Goal: Check status: Check status

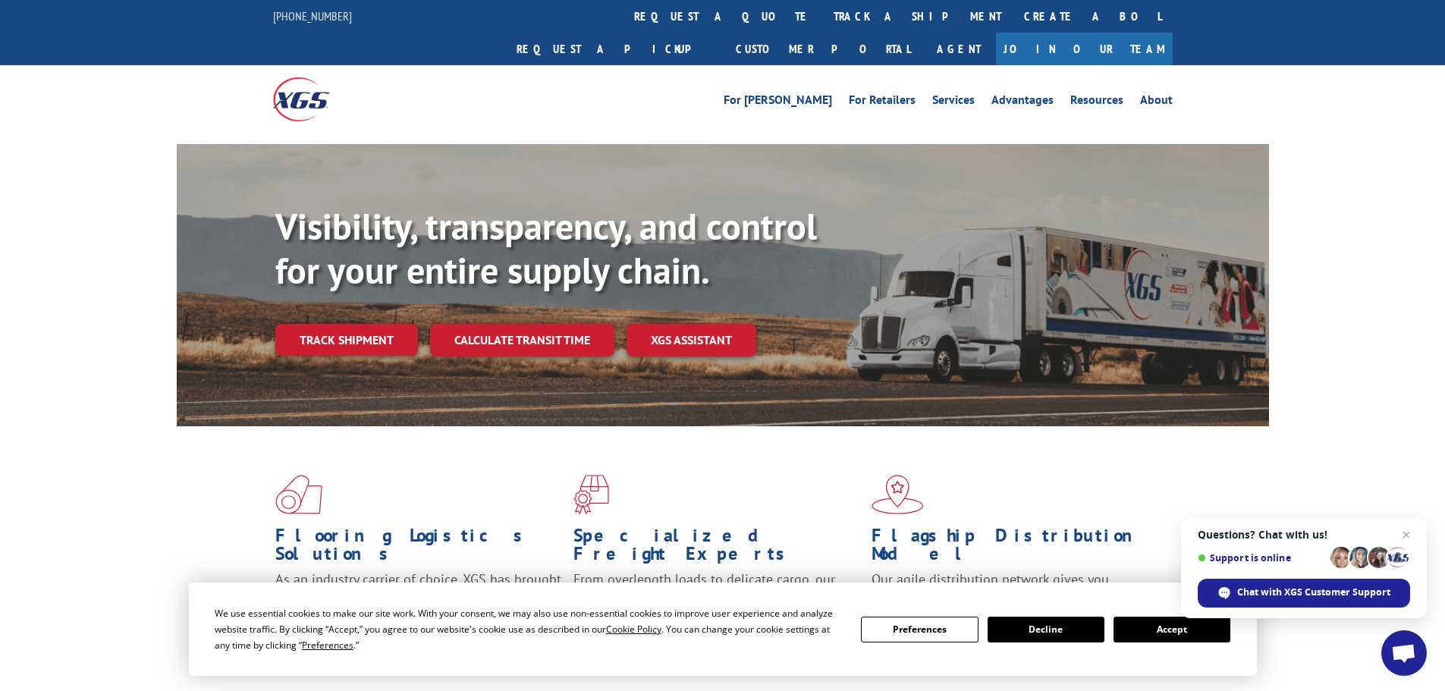
drag, startPoint x: 1413, startPoint y: 530, endPoint x: 1403, endPoint y: 535, distance: 11.9
click at [1412, 531] on span "Close chat" at bounding box center [1407, 535] width 18 height 18
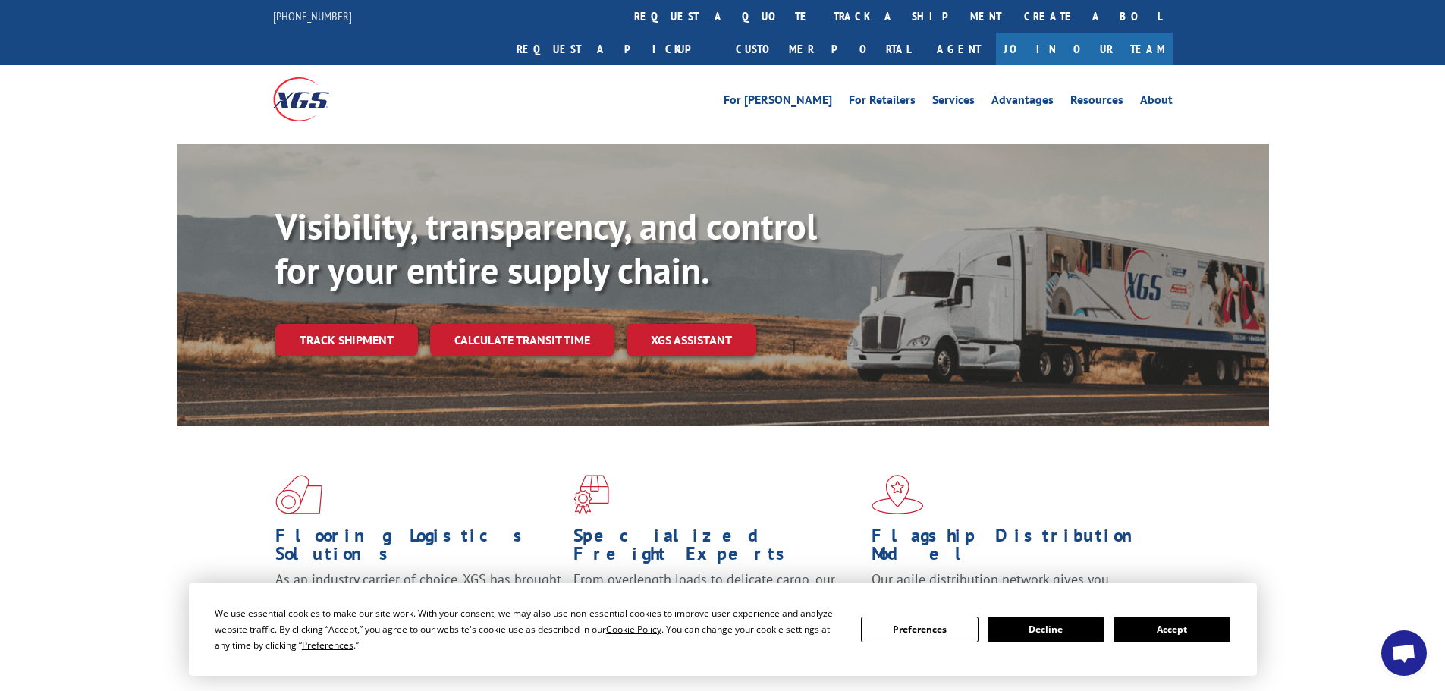
click at [1185, 632] on button "Accept" at bounding box center [1172, 630] width 117 height 26
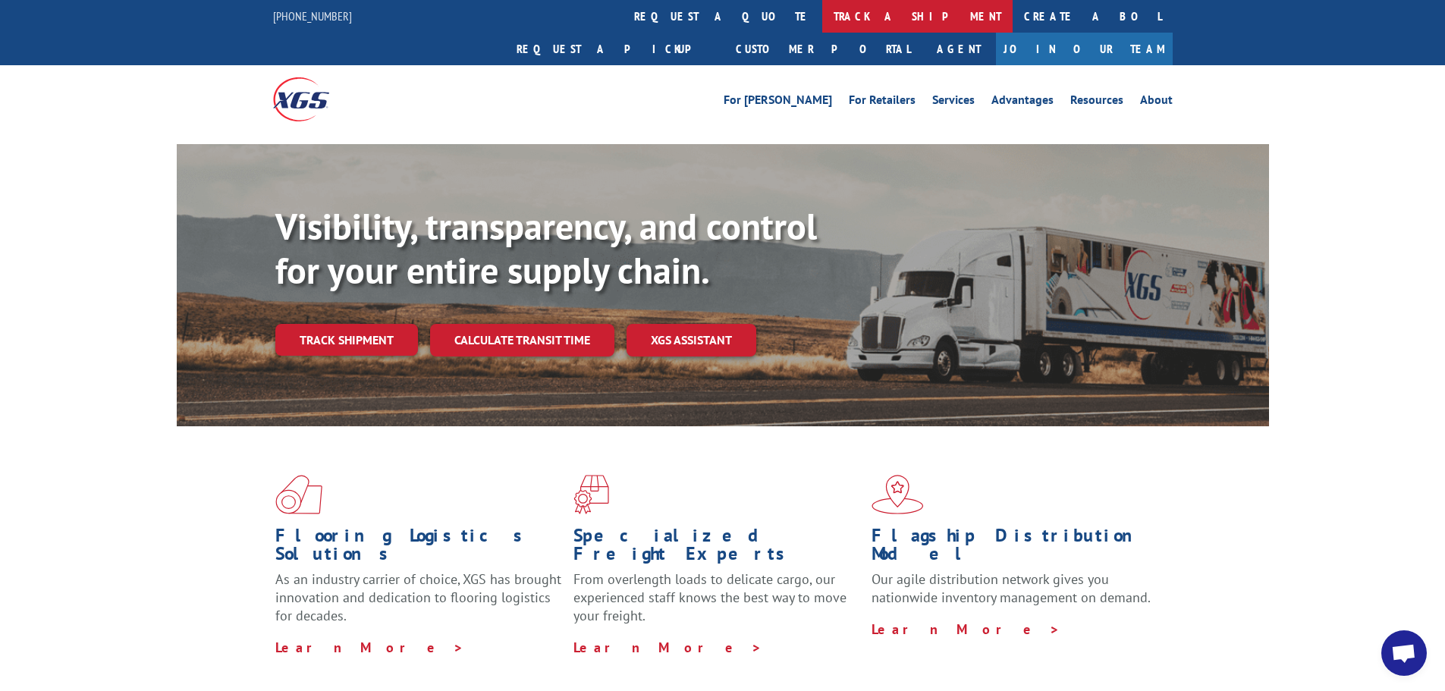
click at [822, 20] on link "track a shipment" at bounding box center [917, 16] width 190 height 33
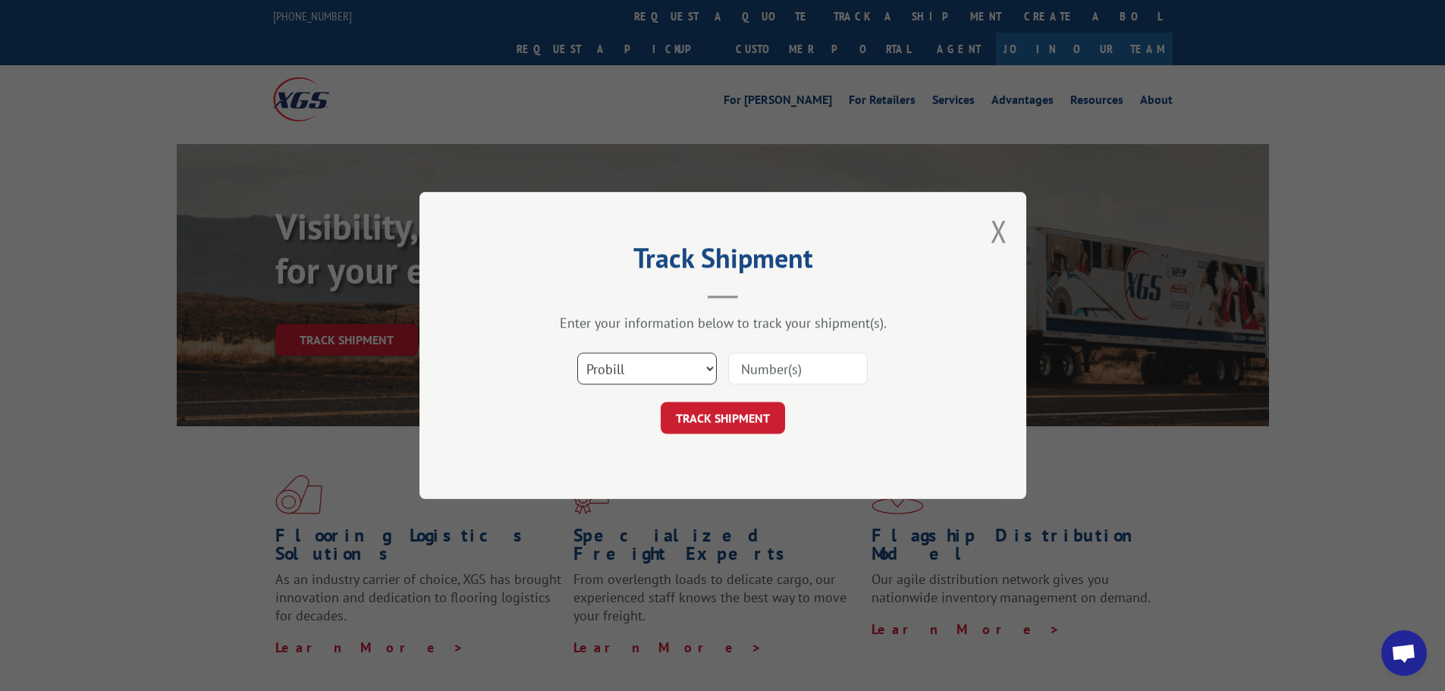
click at [660, 369] on select "Select category... Probill BOL PO" at bounding box center [647, 369] width 140 height 32
select select "bol"
click at [577, 353] on select "Select category... Probill BOL PO" at bounding box center [647, 369] width 140 height 32
click at [758, 373] on input at bounding box center [798, 369] width 140 height 32
paste input "5522329"
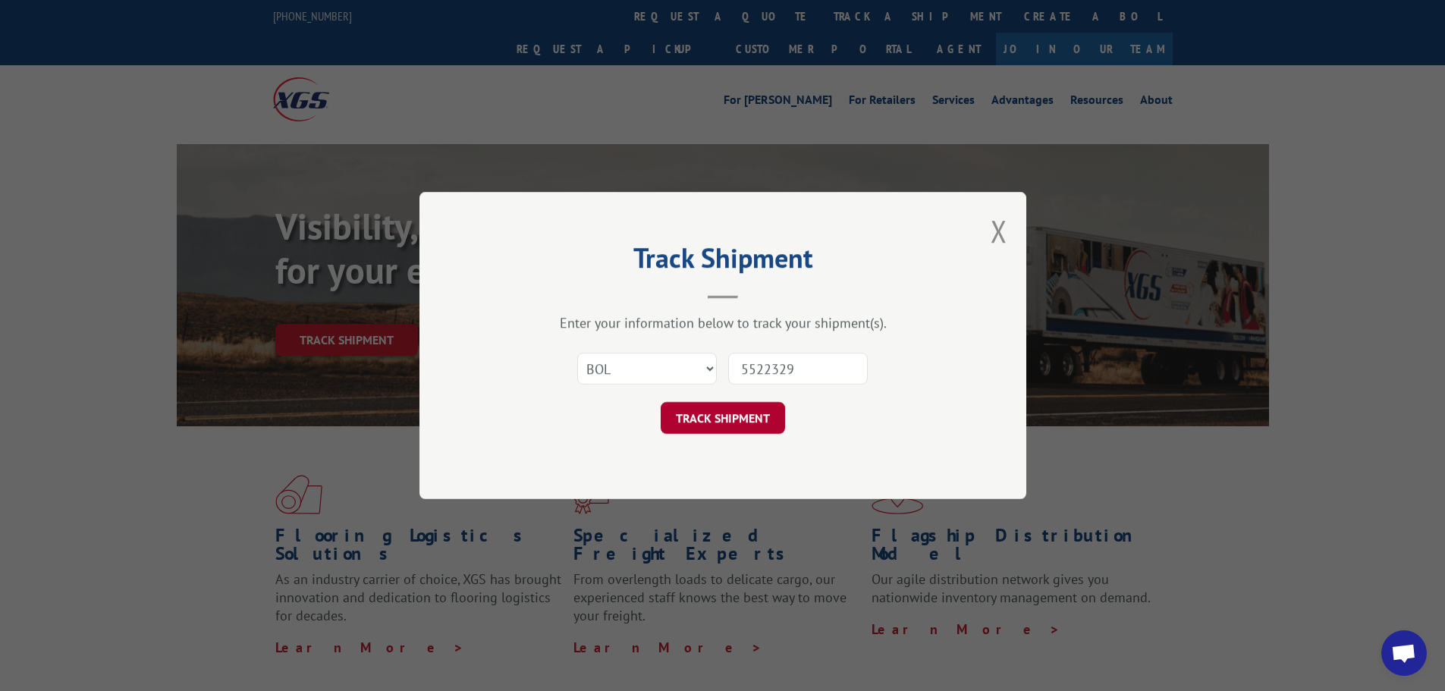
type input "5522329"
click at [737, 417] on button "TRACK SHIPMENT" at bounding box center [723, 418] width 124 height 32
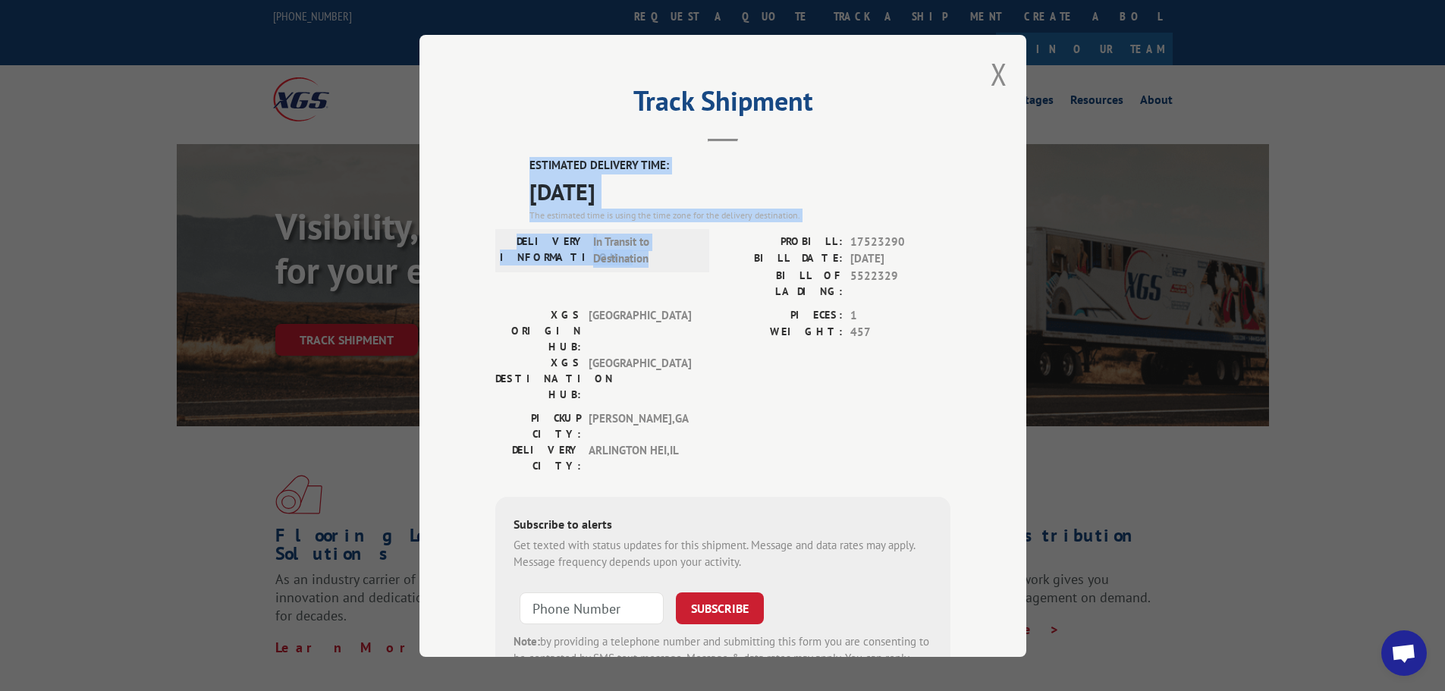
drag, startPoint x: 526, startPoint y: 157, endPoint x: 657, endPoint y: 259, distance: 166.0
click at [657, 259] on div "ESTIMATED DELIVERY TIME: [DATE] The estimated time is using the time zone for t…" at bounding box center [722, 430] width 455 height 546
copy div "ESTIMATED DELIVERY TIME: [DATE] The estimated time is using the time zone for t…"
click at [993, 71] on button "Close modal" at bounding box center [999, 74] width 17 height 40
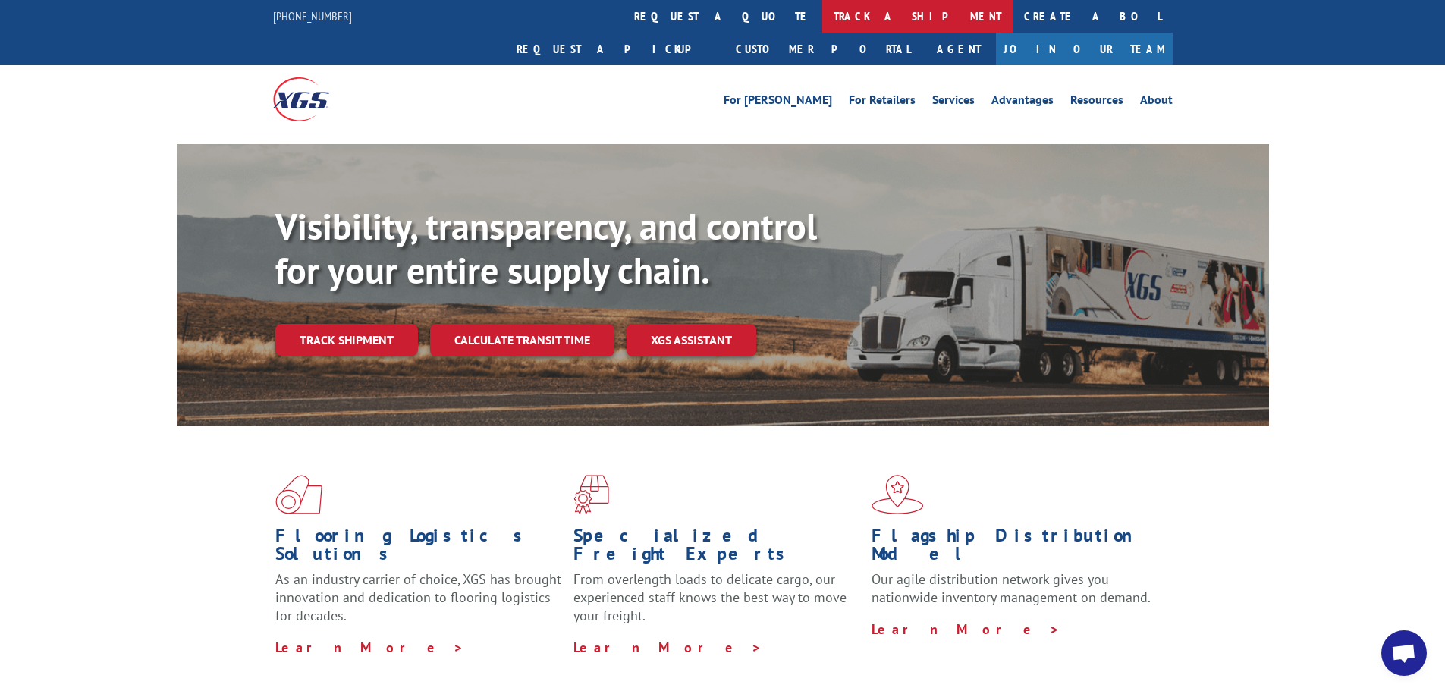
click at [822, 14] on link "track a shipment" at bounding box center [917, 16] width 190 height 33
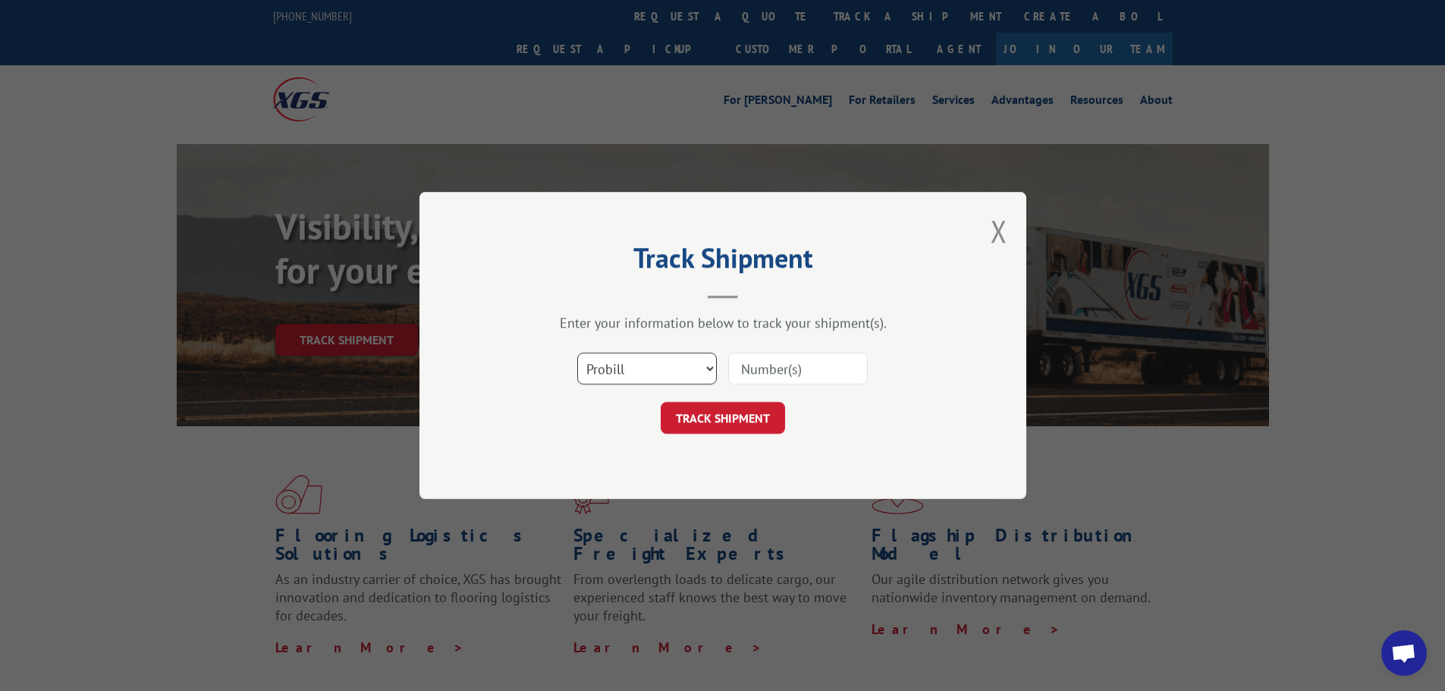
click at [660, 365] on select "Select category... Probill BOL PO" at bounding box center [647, 369] width 140 height 32
select select "bol"
click at [577, 353] on select "Select category... Probill BOL PO" at bounding box center [647, 369] width 140 height 32
click at [759, 369] on input at bounding box center [798, 369] width 140 height 32
paste input "5540219"
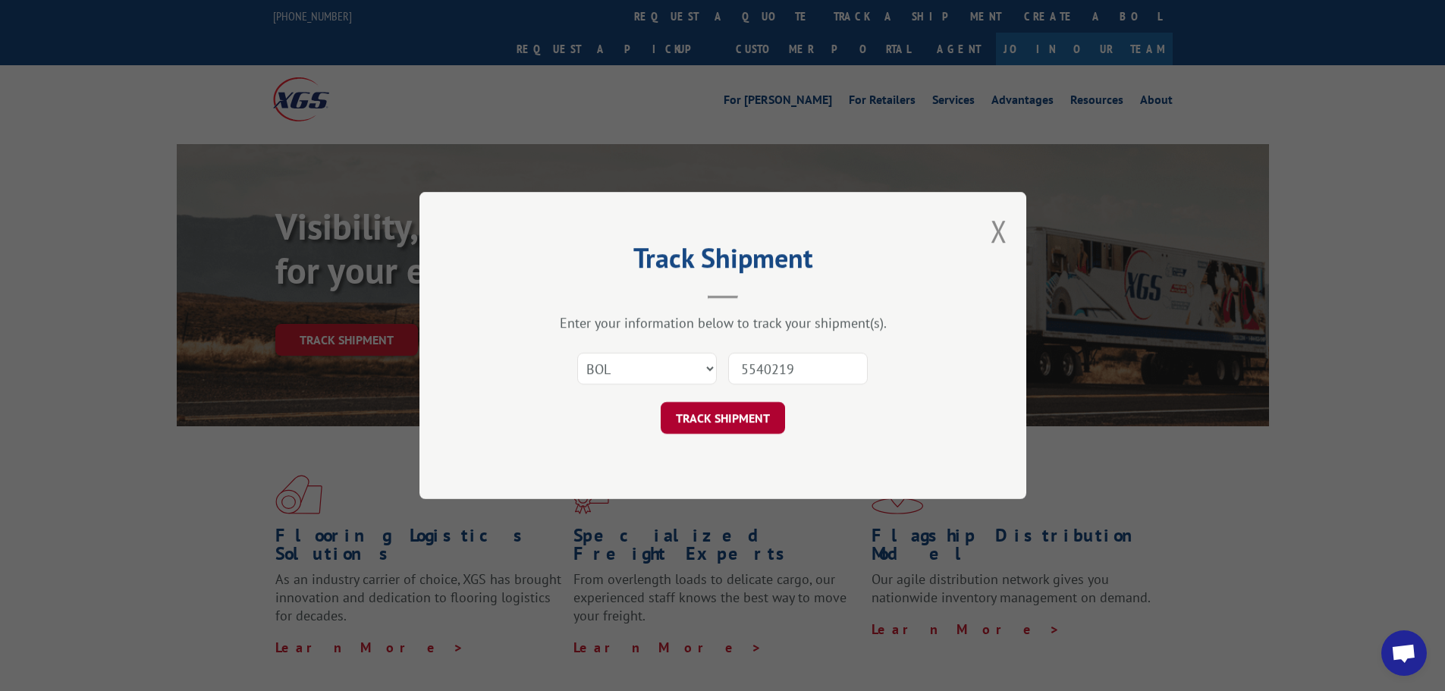
type input "5540219"
click at [733, 407] on button "TRACK SHIPMENT" at bounding box center [723, 418] width 124 height 32
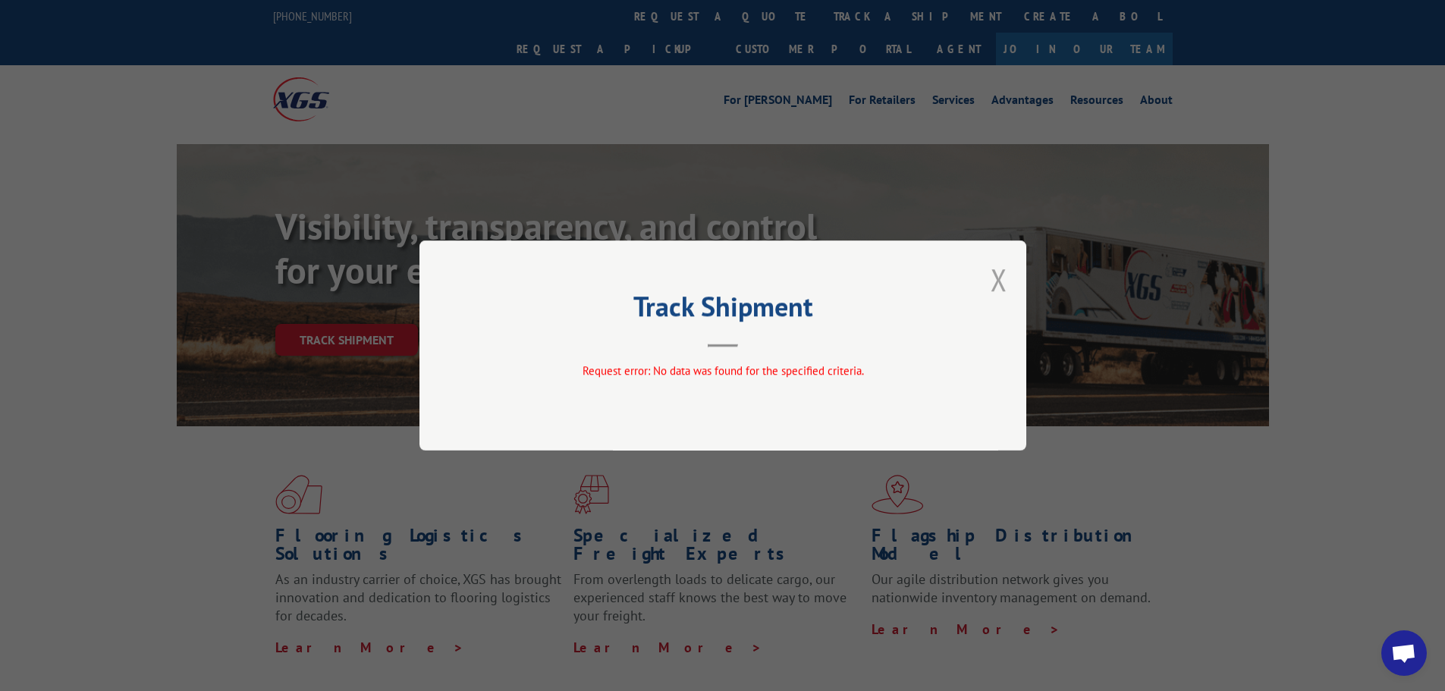
click at [993, 282] on button "Close modal" at bounding box center [999, 279] width 17 height 40
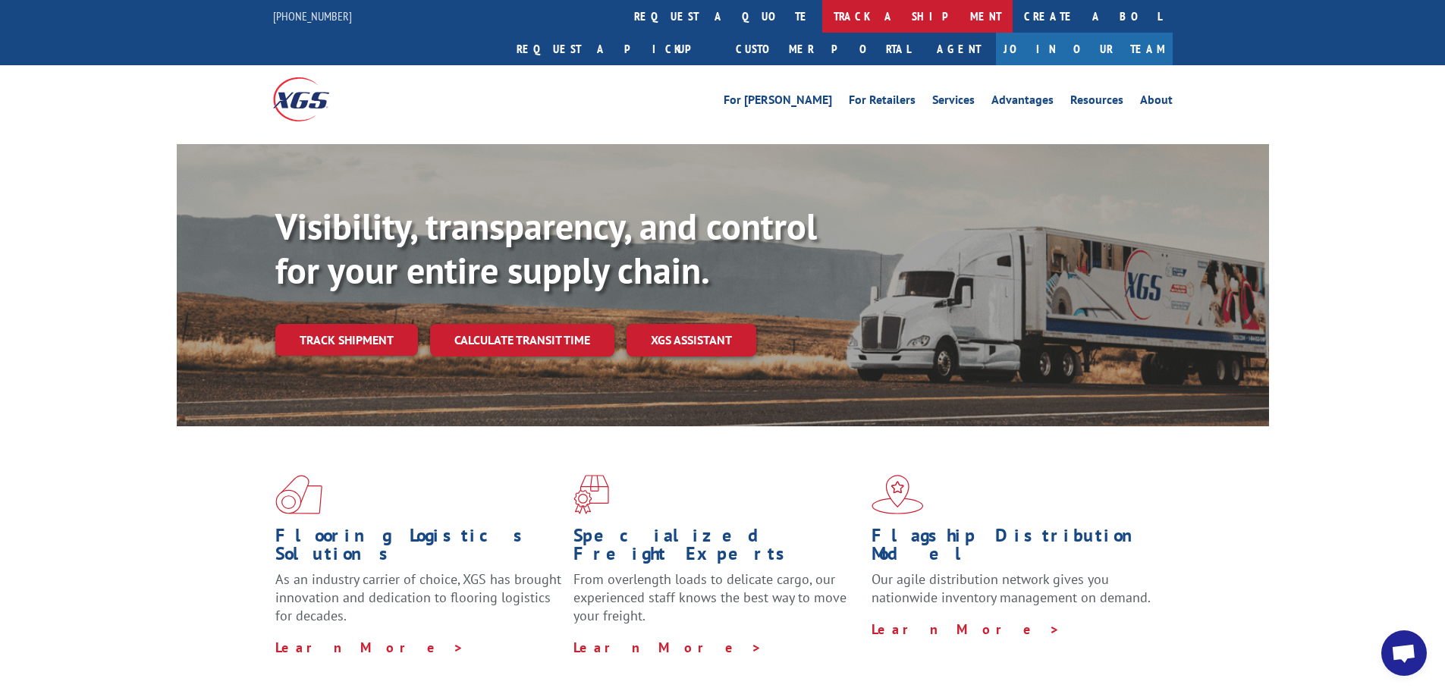
click at [822, 20] on link "track a shipment" at bounding box center [917, 16] width 190 height 33
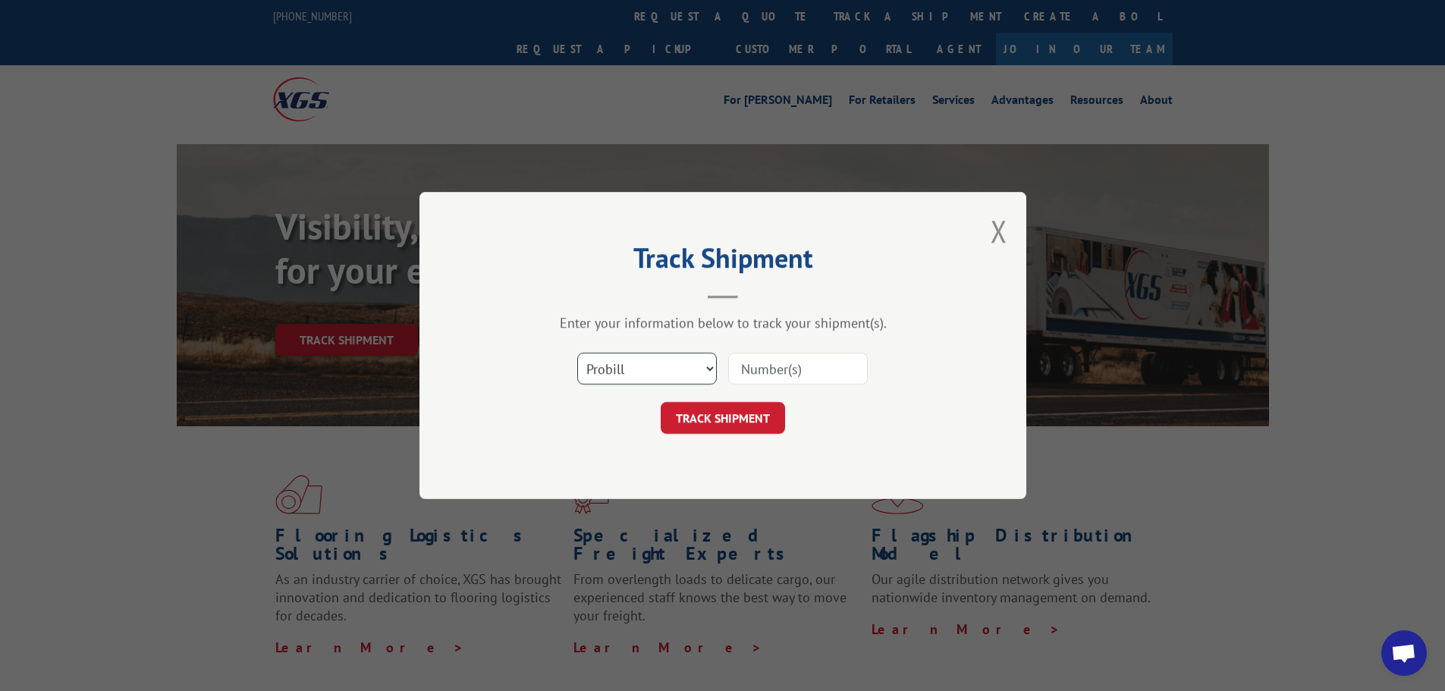
click at [711, 366] on select "Select category... Probill BOL PO" at bounding box center [647, 369] width 140 height 32
select select "bol"
click at [577, 353] on select "Select category... Probill BOL PO" at bounding box center [647, 369] width 140 height 32
click at [758, 373] on input at bounding box center [798, 369] width 140 height 32
paste input "5540219"
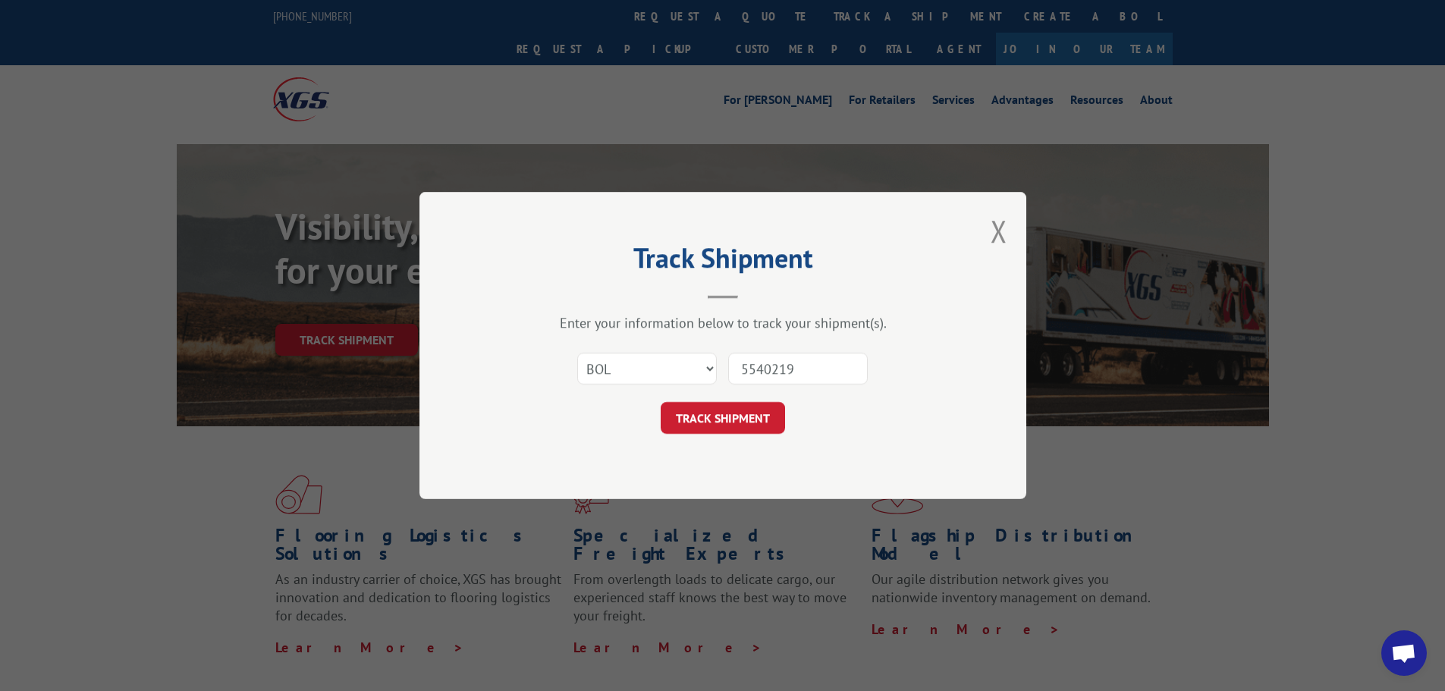
click at [742, 377] on input "5540219" at bounding box center [798, 369] width 140 height 32
type input "5540219"
click at [729, 427] on button "TRACK SHIPMENT" at bounding box center [723, 418] width 124 height 32
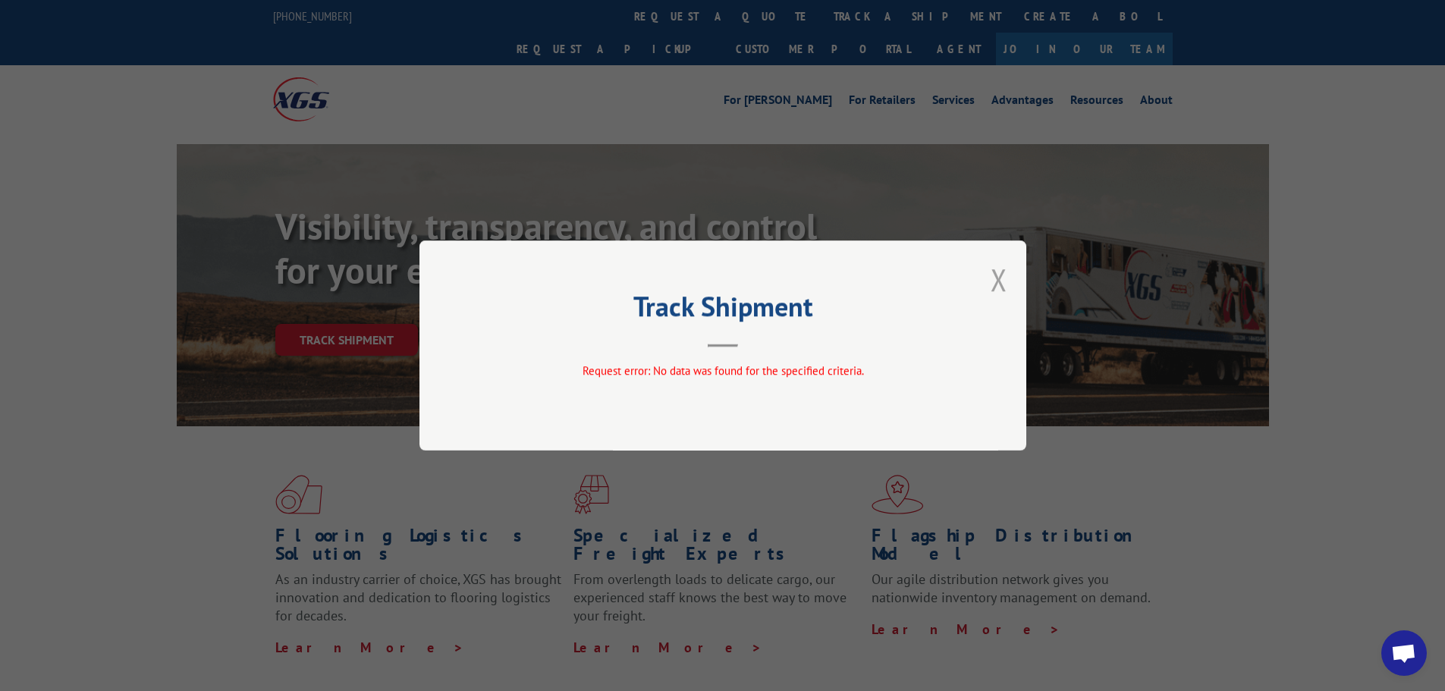
drag, startPoint x: 993, startPoint y: 280, endPoint x: 920, endPoint y: 155, distance: 145.2
click at [992, 278] on button "Close modal" at bounding box center [999, 279] width 17 height 40
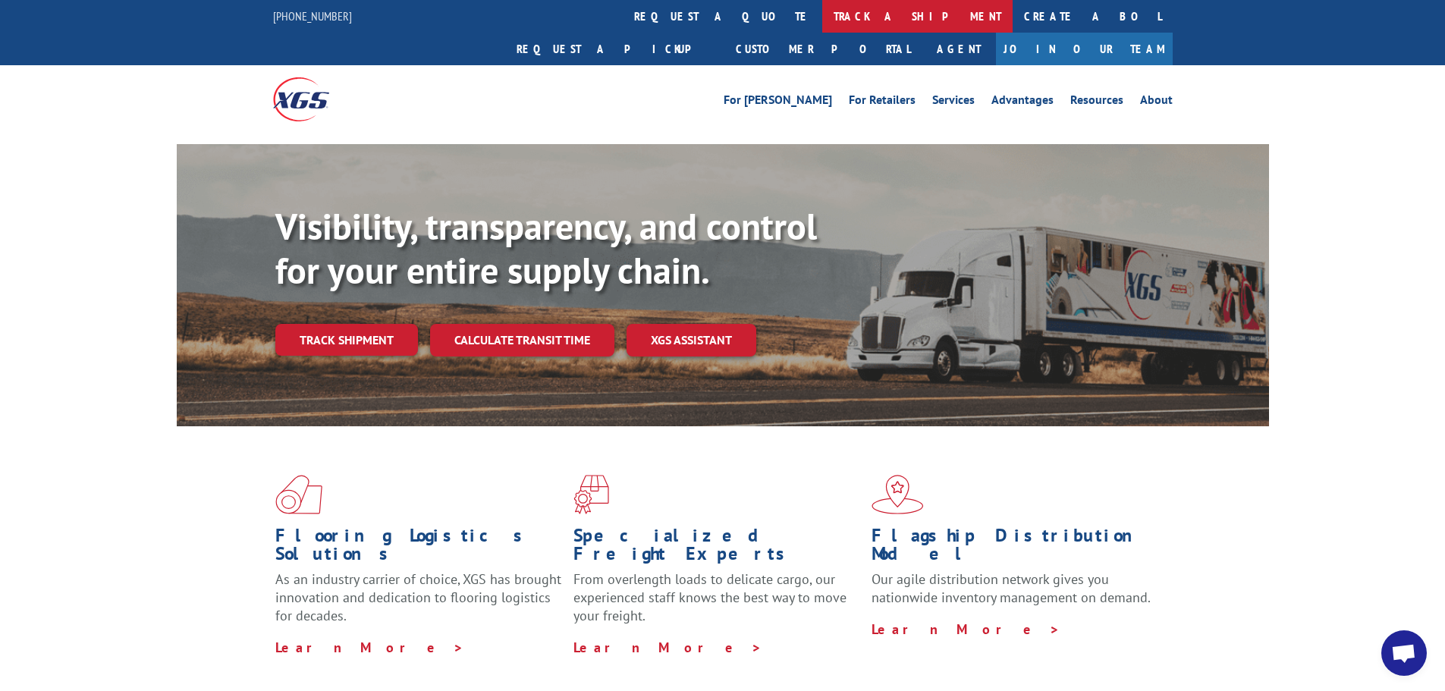
click at [822, 16] on link "track a shipment" at bounding box center [917, 16] width 190 height 33
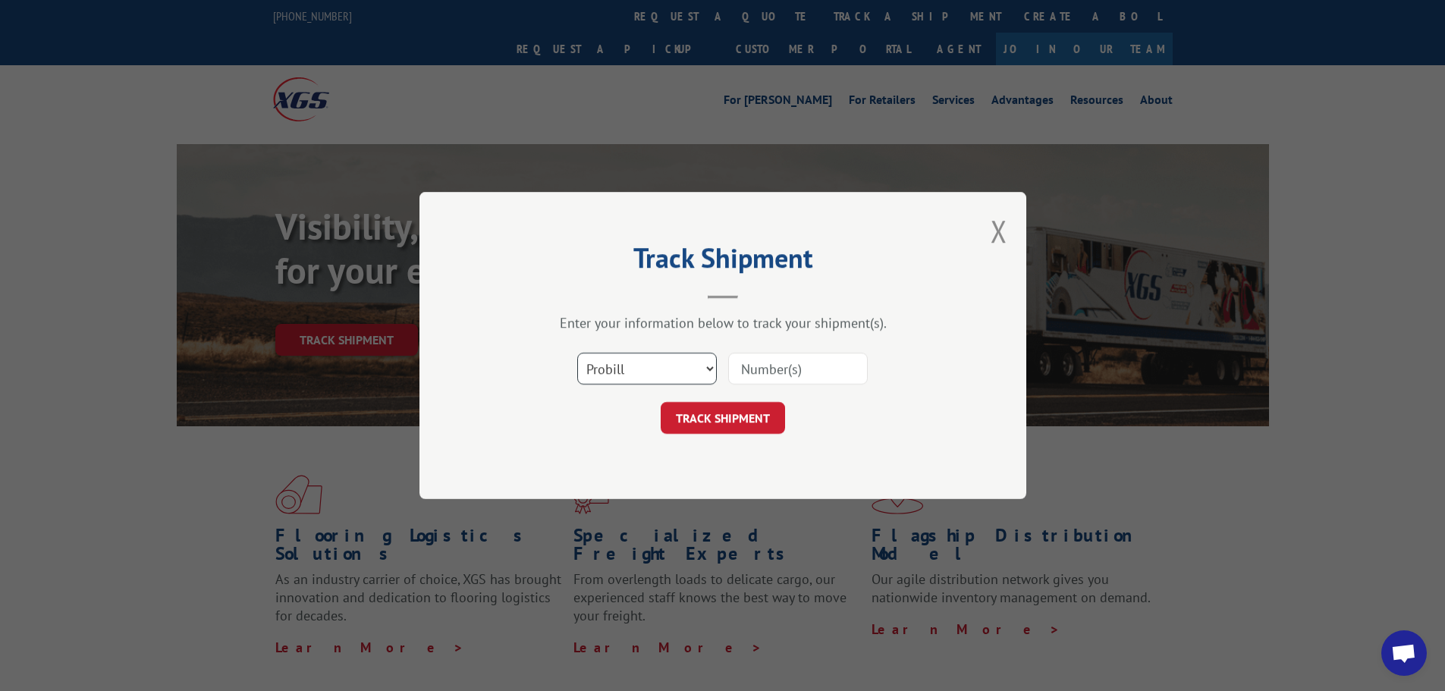
click at [659, 363] on select "Select category... Probill BOL PO" at bounding box center [647, 369] width 140 height 32
select select "bol"
click at [577, 353] on select "Select category... Probill BOL PO" at bounding box center [647, 369] width 140 height 32
click at [753, 369] on input at bounding box center [798, 369] width 140 height 32
paste input "7056011"
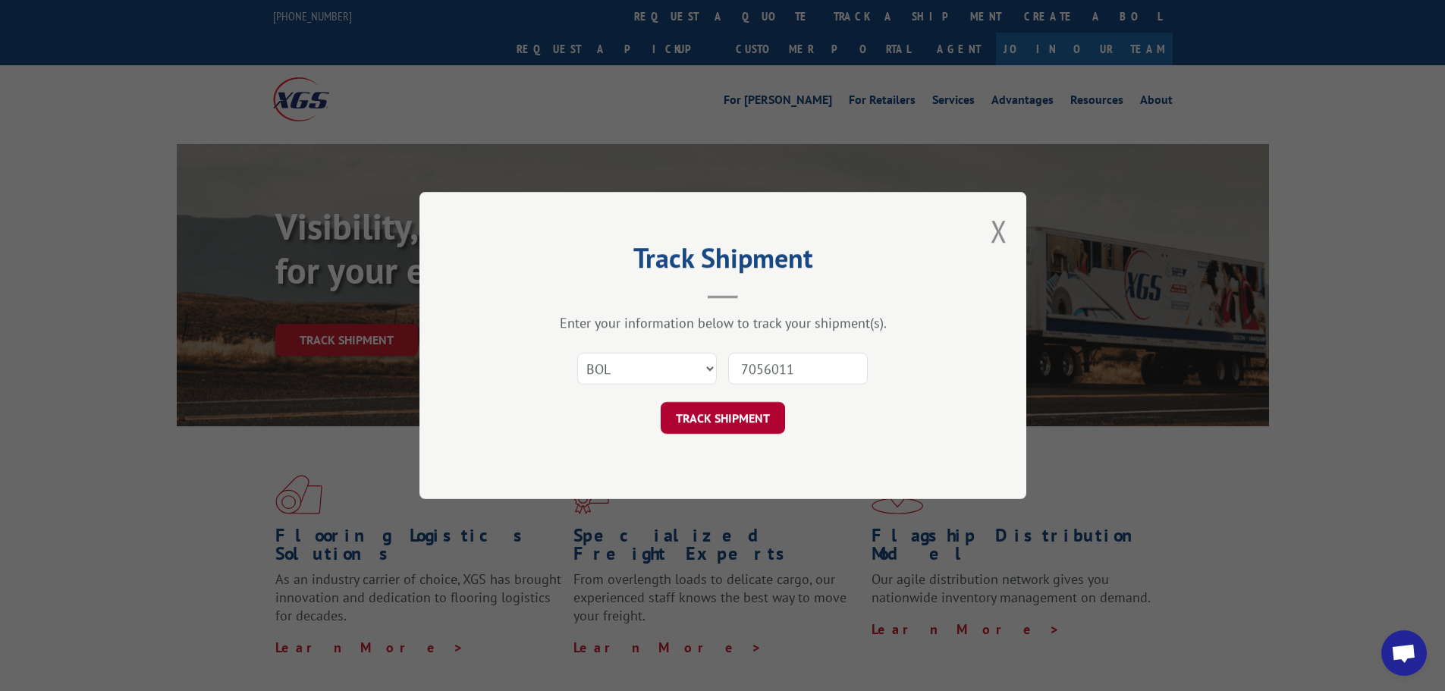
type input "7056011"
click at [733, 407] on button "TRACK SHIPMENT" at bounding box center [723, 418] width 124 height 32
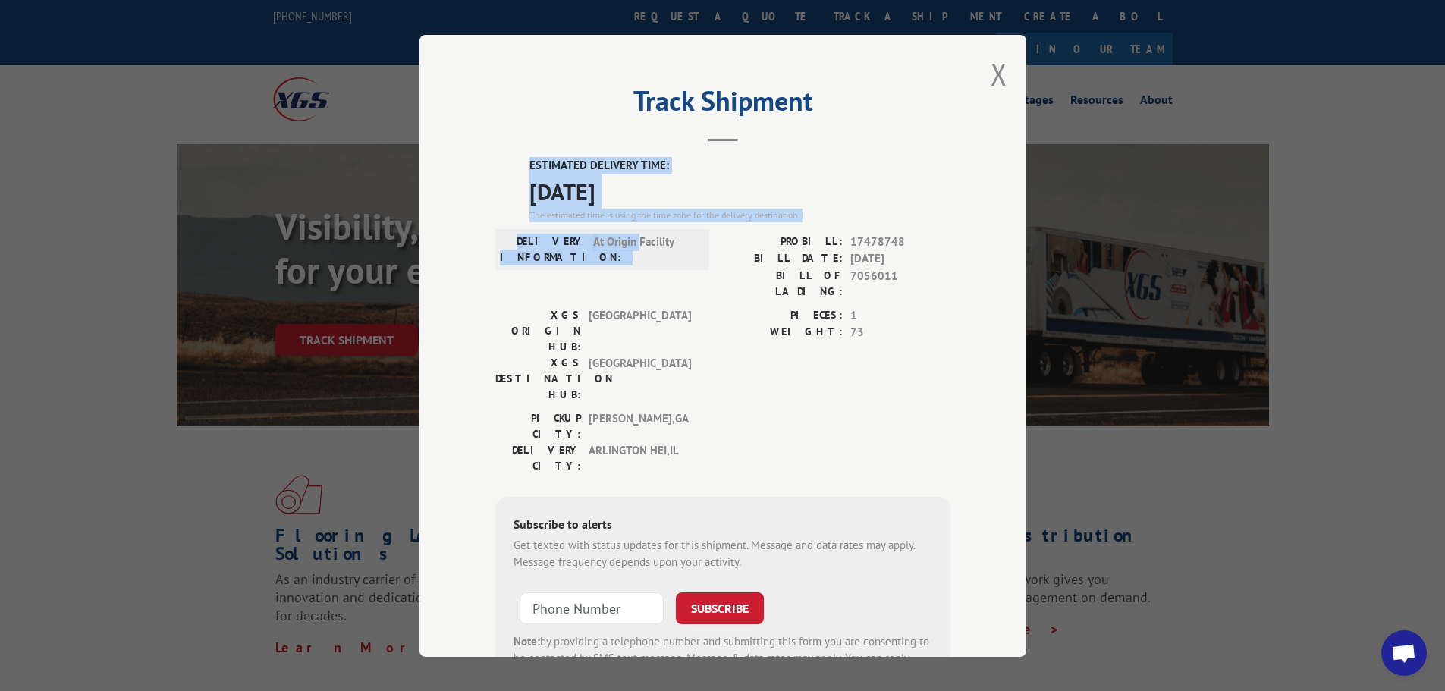
drag, startPoint x: 525, startPoint y: 158, endPoint x: 641, endPoint y: 304, distance: 186.9
click at [637, 269] on div "ESTIMATED DELIVERY TIME: [DATE] The estimated time is using the time zone for t…" at bounding box center [722, 430] width 455 height 546
